Goal: Communication & Community: Share content

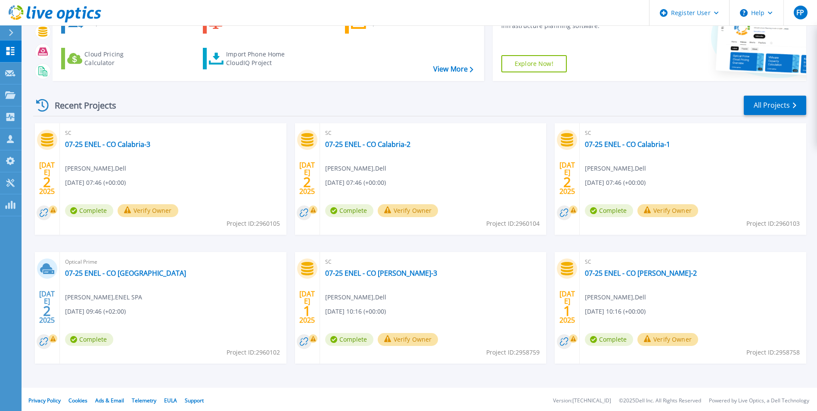
scroll to position [66, 0]
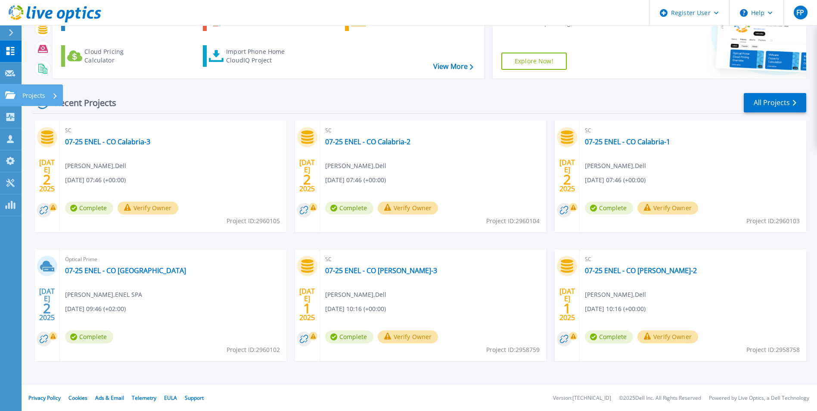
click at [17, 92] on link "Projects Projects" at bounding box center [11, 95] width 22 height 22
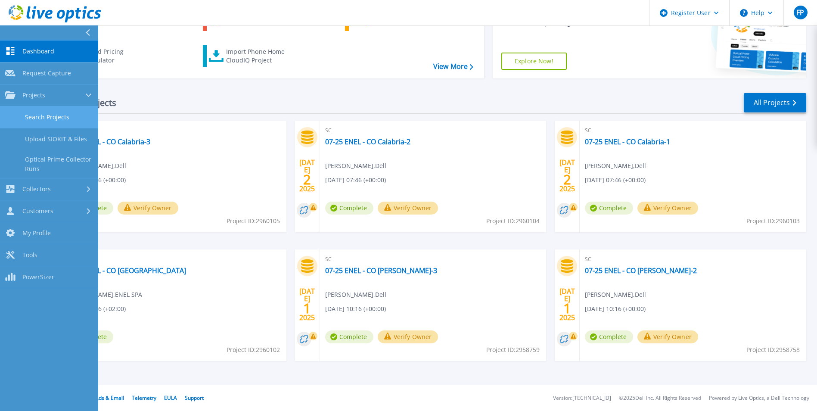
click at [55, 114] on link "Search Projects" at bounding box center [49, 117] width 98 height 22
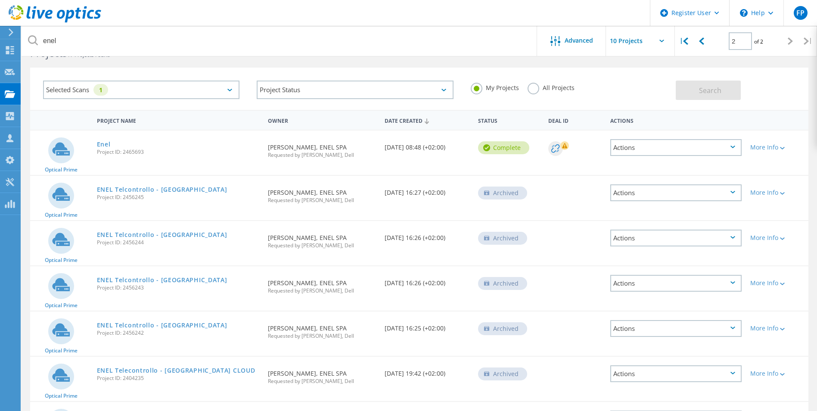
scroll to position [43, 0]
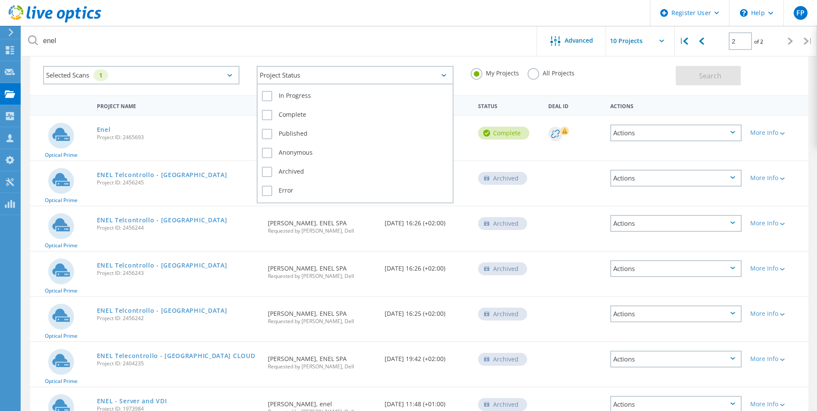
click at [339, 71] on div "Project Status" at bounding box center [355, 75] width 196 height 19
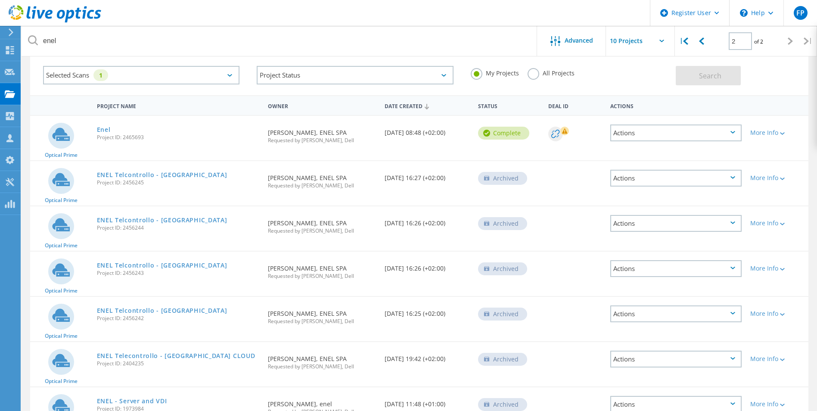
click at [214, 72] on div "Selected Scans 1" at bounding box center [141, 75] width 196 height 19
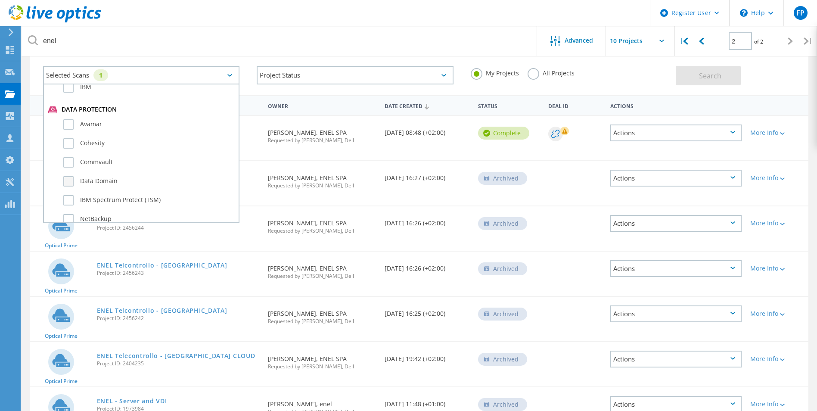
scroll to position [474, 0]
click at [58, 171] on div "Data Domain" at bounding box center [141, 170] width 186 height 19
click at [63, 169] on label "Data Domain" at bounding box center [148, 168] width 171 height 10
click at [0, 0] on input "Data Domain" at bounding box center [0, 0] width 0 height 0
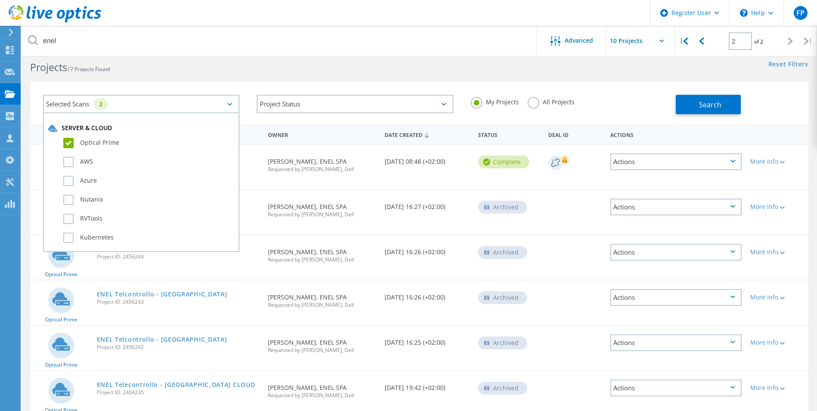
scroll to position [0, 0]
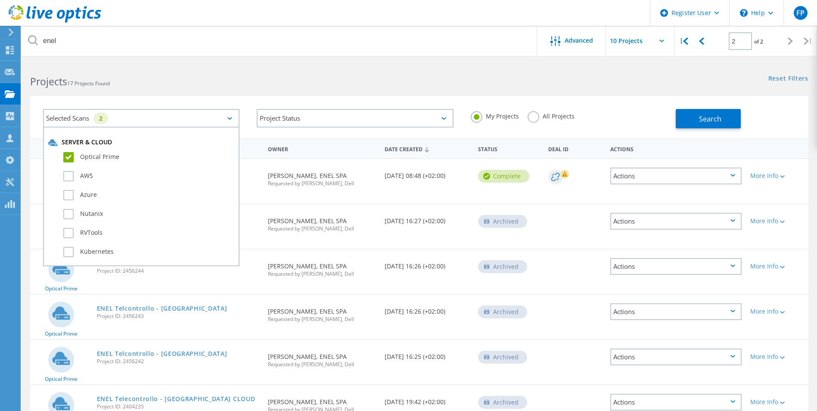
click at [71, 153] on label "Optical Prime" at bounding box center [148, 157] width 171 height 10
click at [0, 0] on input "Optical Prime" at bounding box center [0, 0] width 0 height 0
click at [727, 121] on button "Search" at bounding box center [708, 118] width 65 height 19
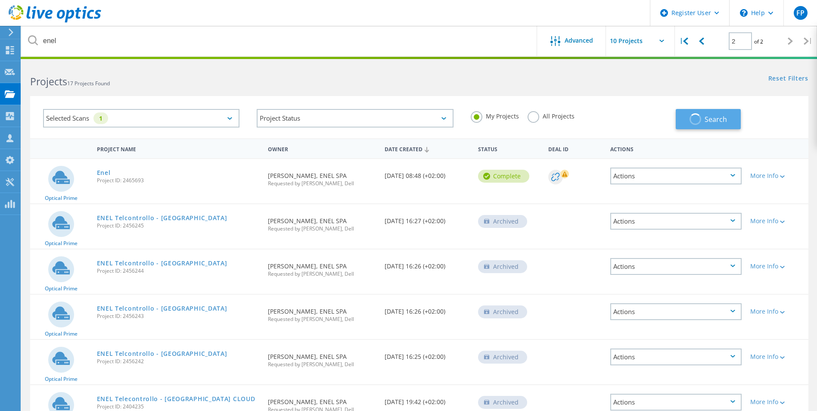
type input "1"
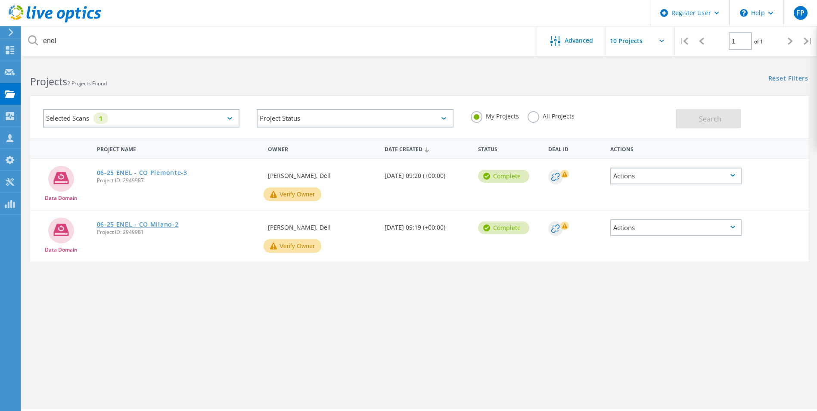
click at [162, 226] on link "06-25 ENEL - CO Milano-2" at bounding box center [138, 224] width 82 height 6
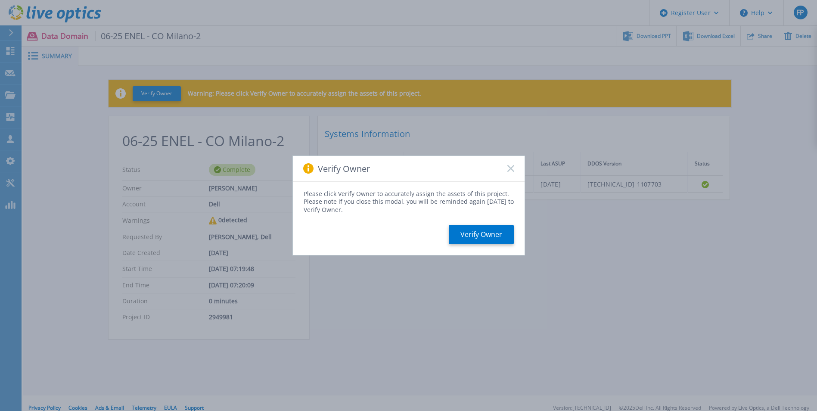
click at [517, 165] on div "Verify Owner" at bounding box center [409, 169] width 232 height 26
click at [510, 165] on icon at bounding box center [510, 168] width 7 height 7
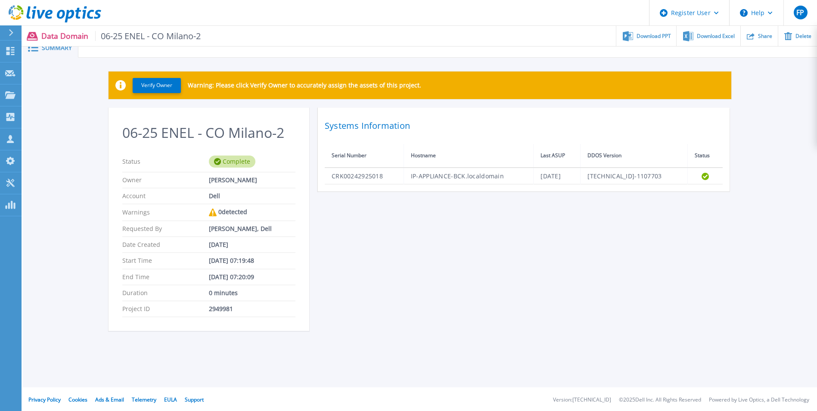
scroll to position [10, 0]
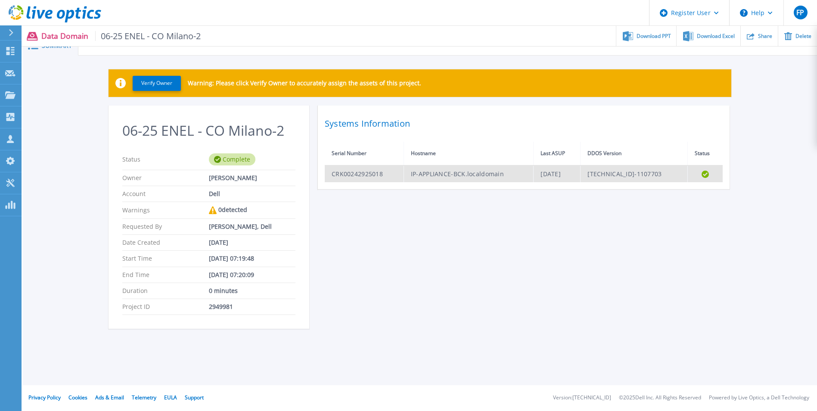
click at [372, 172] on td "CRK00242925018" at bounding box center [364, 173] width 79 height 17
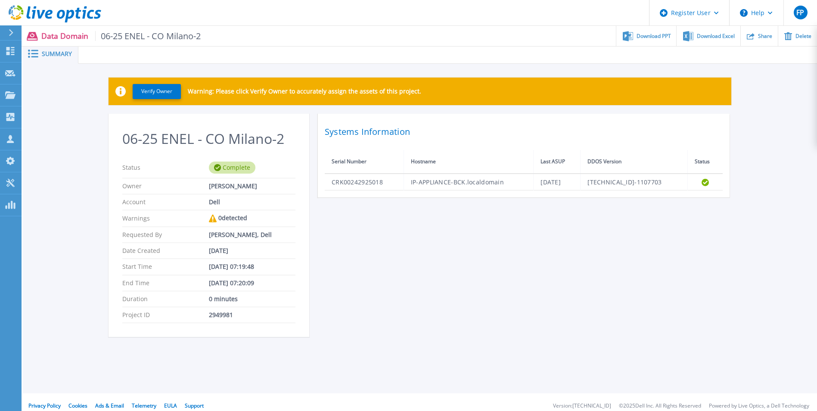
scroll to position [0, 0]
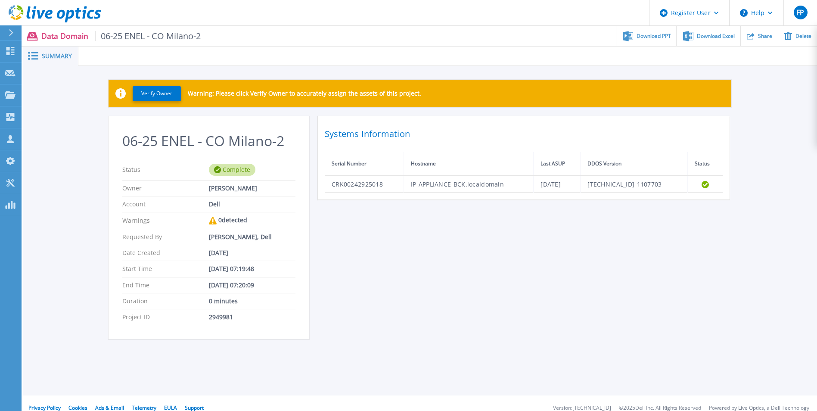
click at [51, 56] on span "Summary" at bounding box center [57, 56] width 30 height 6
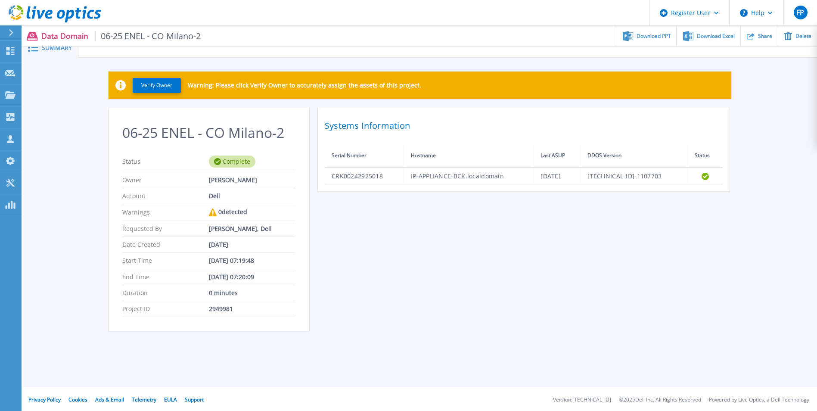
scroll to position [10, 0]
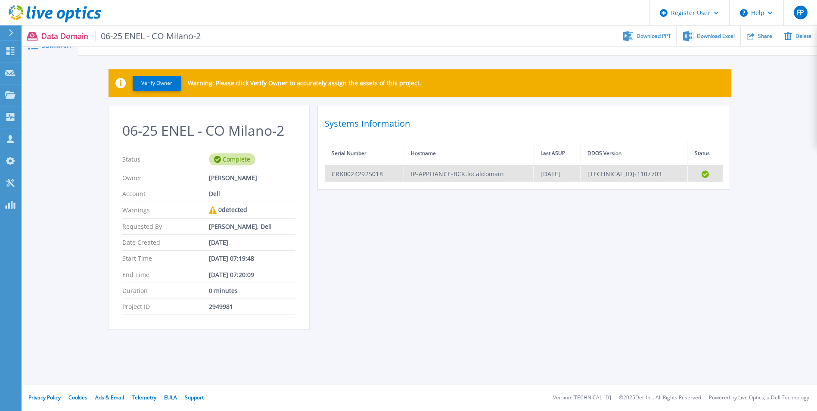
click at [338, 172] on td "CRK00242925018" at bounding box center [364, 173] width 79 height 17
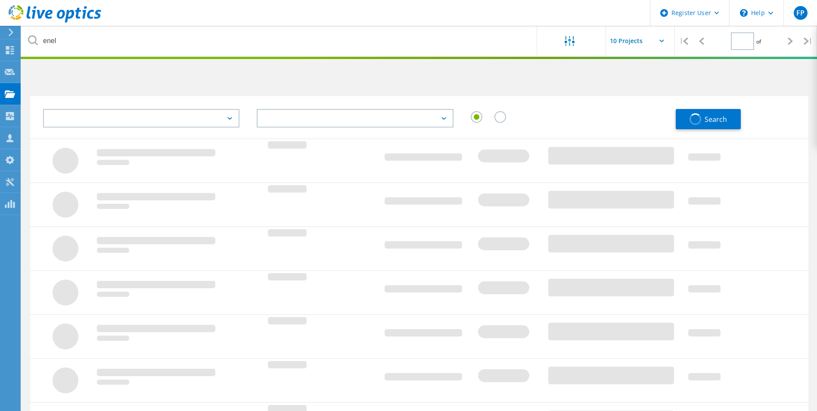
type input "1"
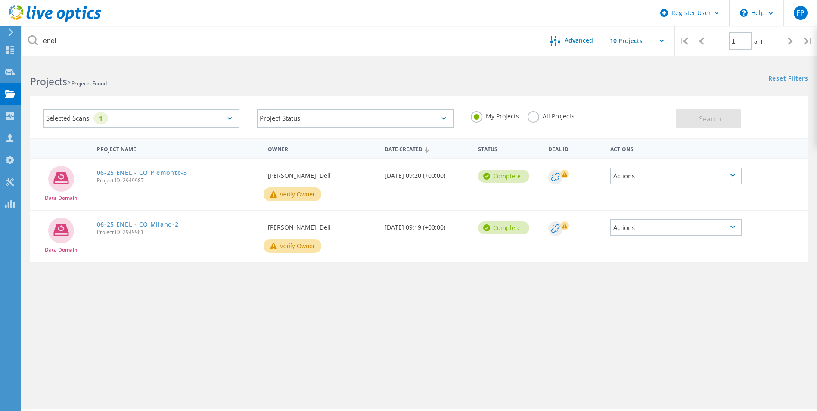
click at [161, 221] on link "06-25 ENEL - CO Milano-2" at bounding box center [138, 224] width 82 height 6
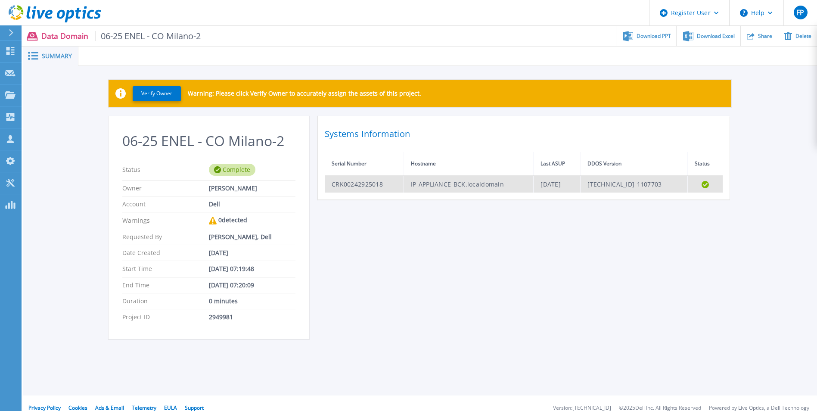
click at [377, 185] on td "CRK00242925018" at bounding box center [364, 184] width 79 height 17
drag, startPoint x: 391, startPoint y: 185, endPoint x: 332, endPoint y: 185, distance: 59.0
click at [332, 185] on td "CRK00242925018" at bounding box center [364, 184] width 79 height 17
copy td "CRK00242925018"
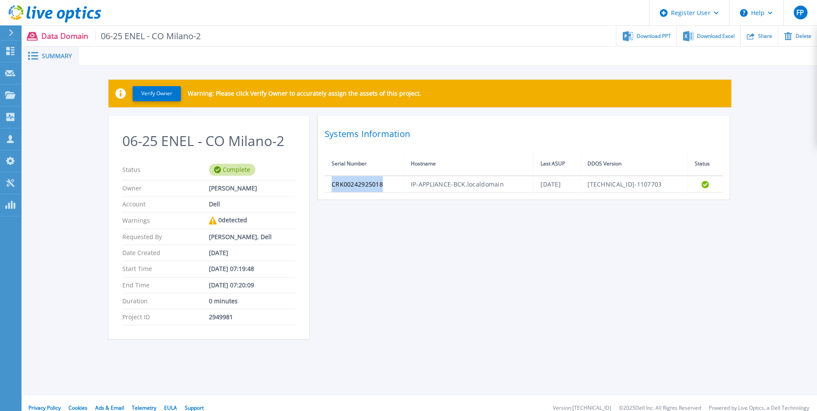
drag, startPoint x: 692, startPoint y: 278, endPoint x: 680, endPoint y: 274, distance: 12.1
click at [692, 278] on div "06-25 ENEL - CO Milano-2 Status Complete Owner Florindo Pascarella Account Dell…" at bounding box center [420, 232] width 623 height 233
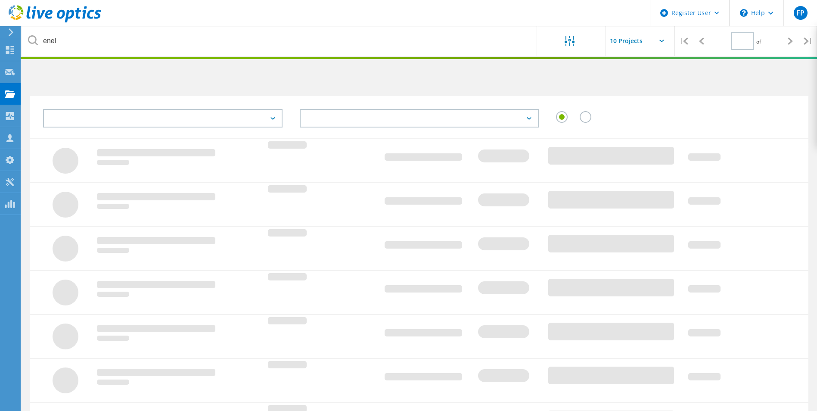
type input "1"
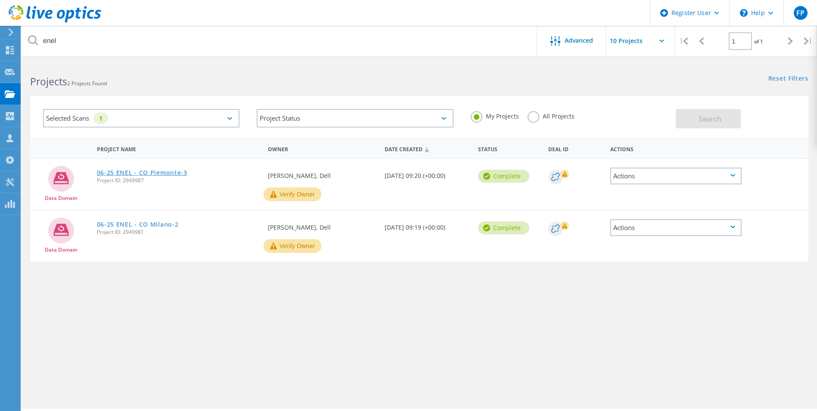
click at [152, 172] on link "06-25 ENEL - CO Piemonte-3" at bounding box center [142, 173] width 90 height 6
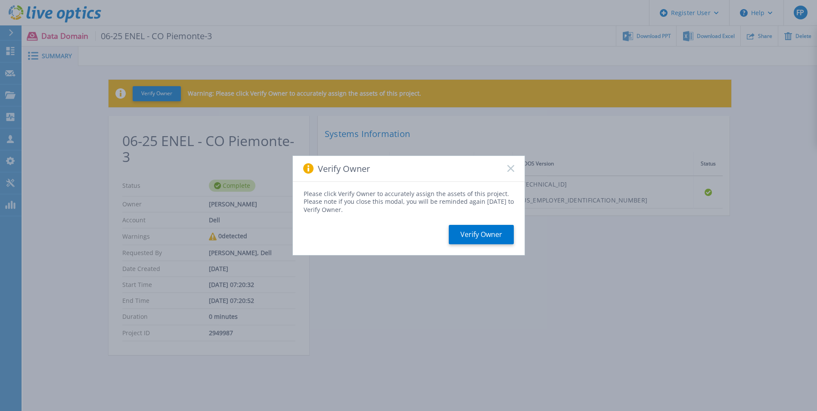
click at [516, 171] on div "Verify Owner" at bounding box center [409, 169] width 232 height 26
click at [515, 170] on div "Verify Owner" at bounding box center [409, 169] width 232 height 26
click at [510, 168] on rect at bounding box center [510, 168] width 7 height 7
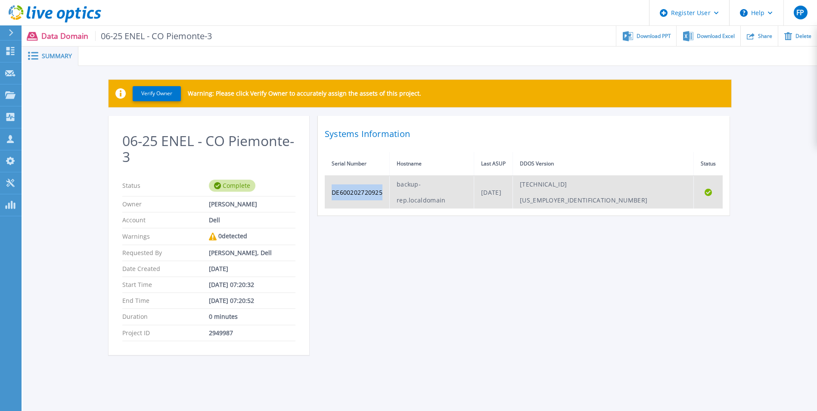
drag, startPoint x: 388, startPoint y: 184, endPoint x: 328, endPoint y: 183, distance: 59.4
click at [328, 183] on td "DE600202720925" at bounding box center [357, 192] width 65 height 33
copy td "DE600202720925"
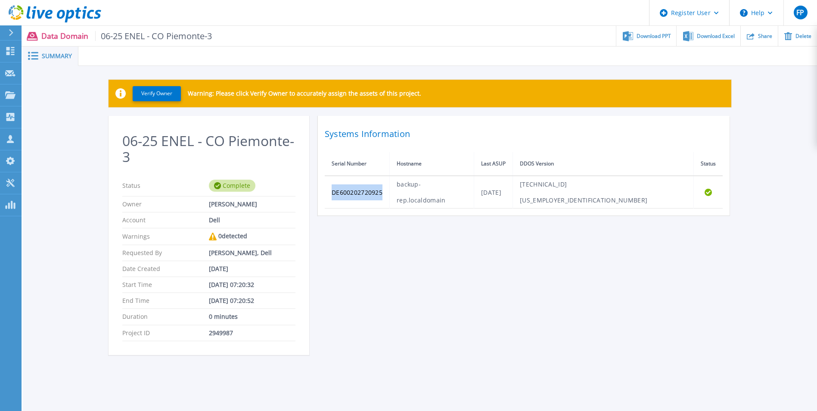
click at [636, 277] on div "06-25 ENEL - CO Piemonte-3 Status Complete Owner Florindo Pascarella Account De…" at bounding box center [420, 240] width 623 height 249
click at [727, 40] on div "Download Excel" at bounding box center [707, 36] width 63 height 20
drag, startPoint x: 209, startPoint y: 283, endPoint x: 233, endPoint y: 285, distance: 24.7
click at [233, 285] on div "Jun 24, 2025 07:20:32" at bounding box center [252, 284] width 87 height 7
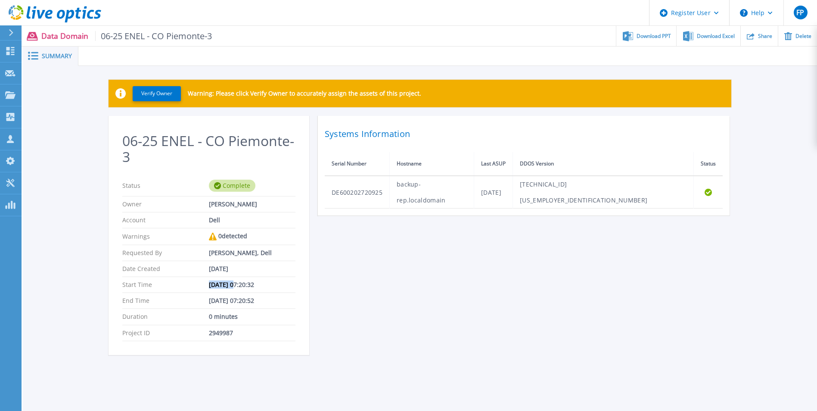
drag, startPoint x: 196, startPoint y: 285, endPoint x: 230, endPoint y: 286, distance: 34.5
click at [230, 286] on div "Start Time Jun 24, 2025 07:20:32" at bounding box center [208, 285] width 173 height 16
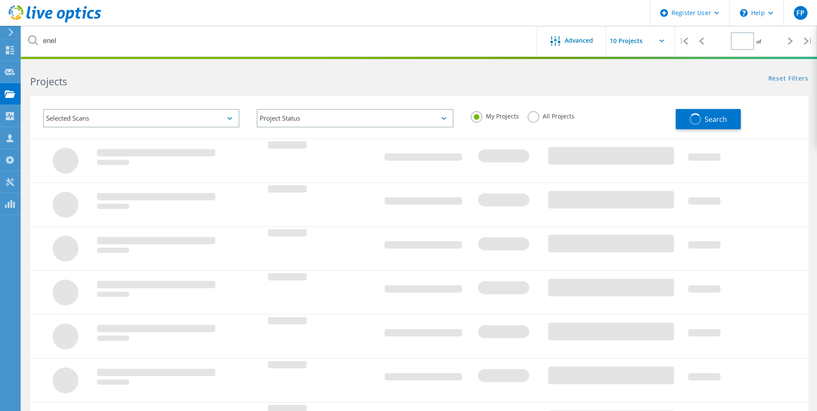
type input "1"
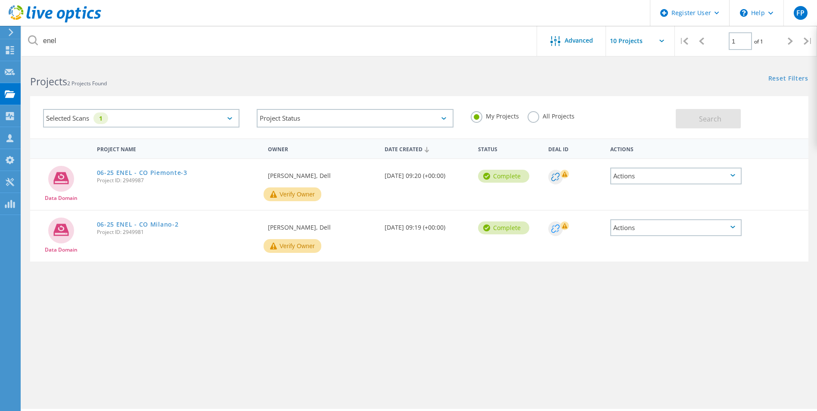
click at [557, 228] on circle at bounding box center [555, 228] width 15 height 15
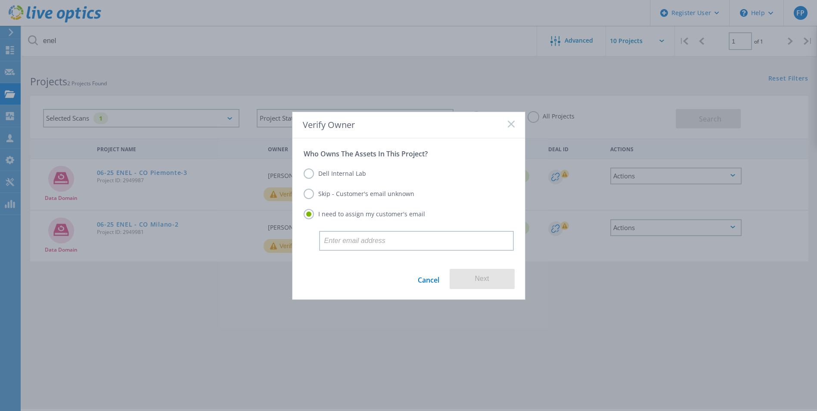
click at [509, 124] on icon at bounding box center [511, 124] width 7 height 7
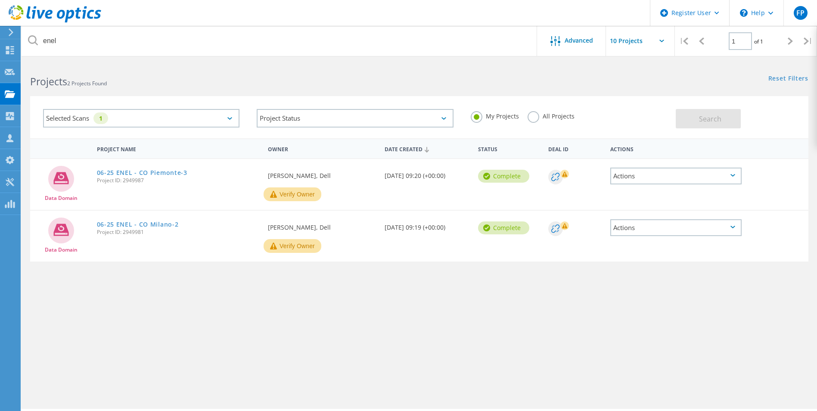
click at [732, 228] on icon at bounding box center [732, 227] width 5 height 3
click at [688, 244] on div "Share" at bounding box center [676, 240] width 130 height 13
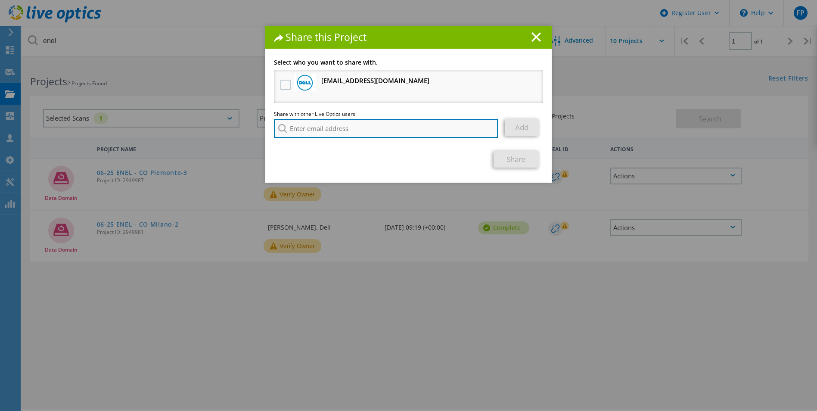
click at [318, 127] on input "search" at bounding box center [386, 128] width 224 height 19
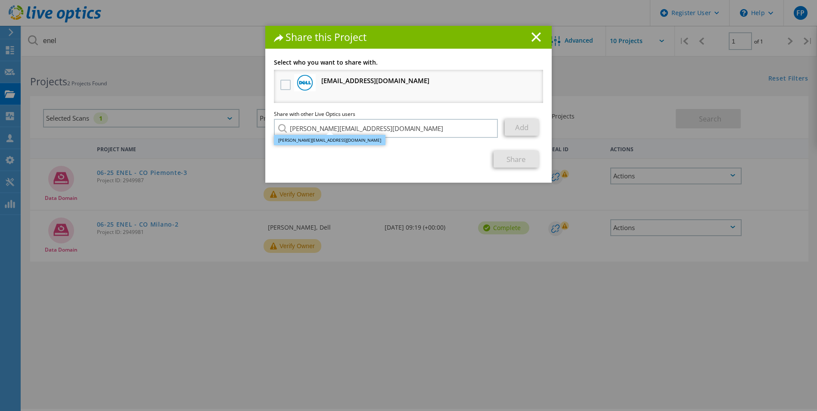
click at [309, 138] on li "[PERSON_NAME][EMAIL_ADDRESS][DOMAIN_NAME]" at bounding box center [330, 140] width 112 height 10
type input "[PERSON_NAME][EMAIL_ADDRESS][DOMAIN_NAME]"
click at [517, 127] on link "Add" at bounding box center [522, 127] width 34 height 17
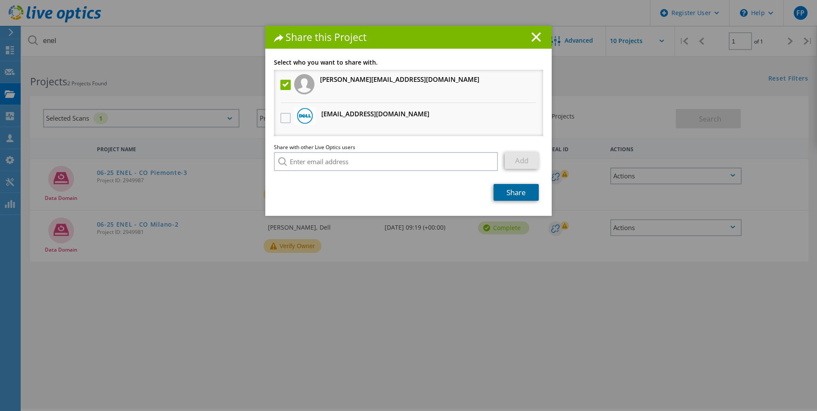
click at [528, 189] on link "Share" at bounding box center [515, 192] width 45 height 17
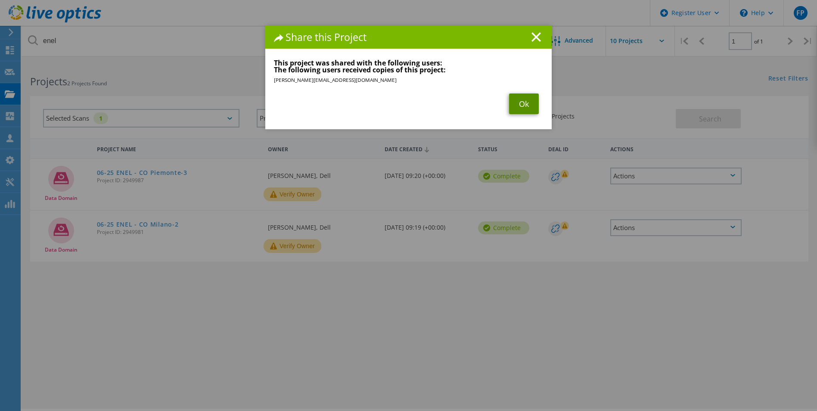
click at [524, 105] on link "Ok" at bounding box center [524, 103] width 30 height 21
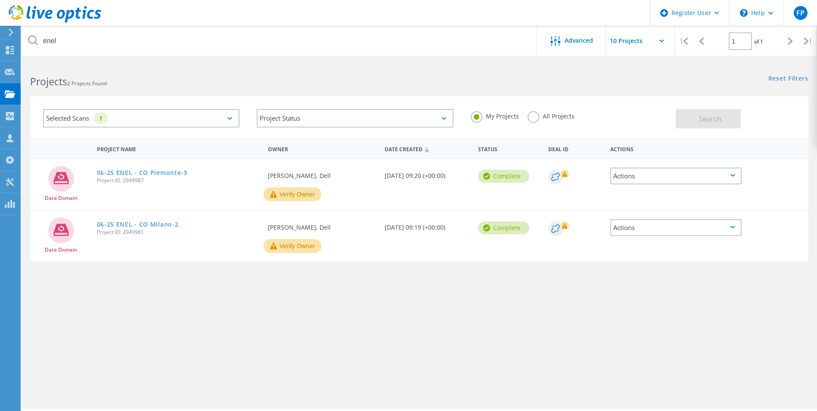
click at [734, 176] on icon at bounding box center [732, 175] width 5 height 3
click at [688, 190] on div "Share" at bounding box center [676, 189] width 130 height 13
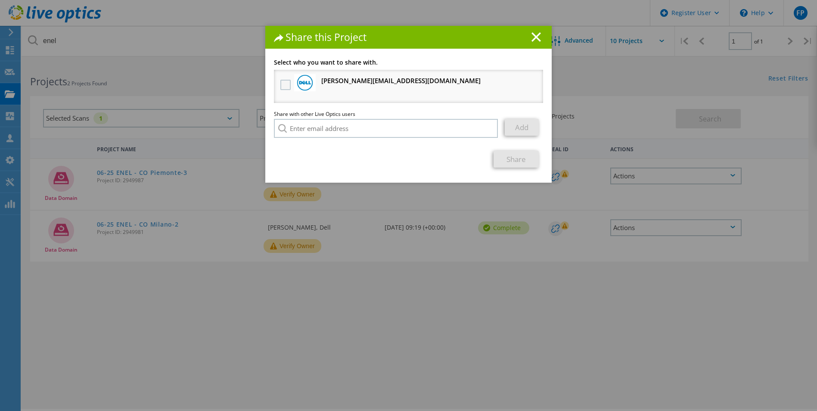
click at [280, 84] on label at bounding box center [286, 85] width 12 height 10
click at [0, 0] on input "checkbox" at bounding box center [0, 0] width 0 height 0
click at [517, 161] on link "Share" at bounding box center [515, 159] width 45 height 17
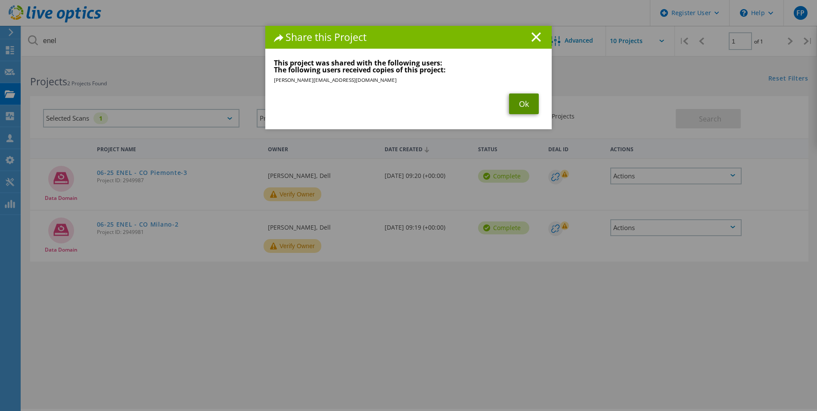
click at [520, 97] on link "Ok" at bounding box center [524, 103] width 30 height 21
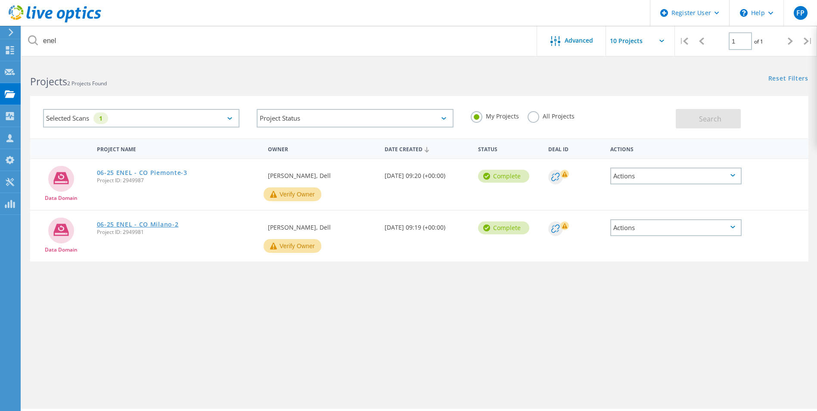
click at [151, 221] on link "06-25 ENEL - CO Milano-2" at bounding box center [138, 224] width 82 height 6
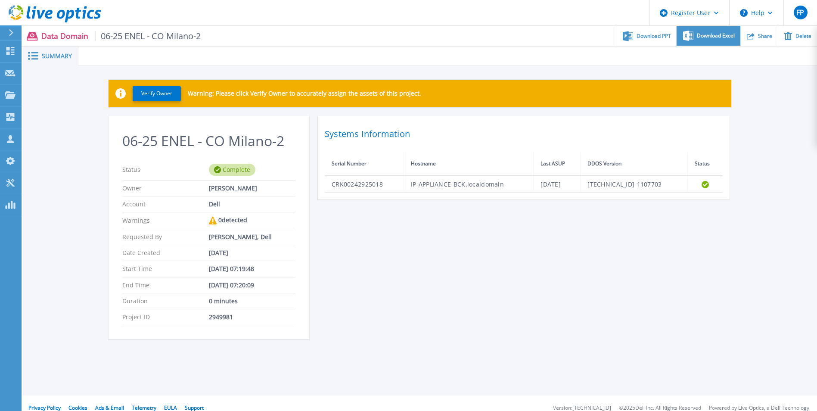
click at [712, 31] on div "Download Excel" at bounding box center [707, 36] width 63 height 20
